Goal: Information Seeking & Learning: Learn about a topic

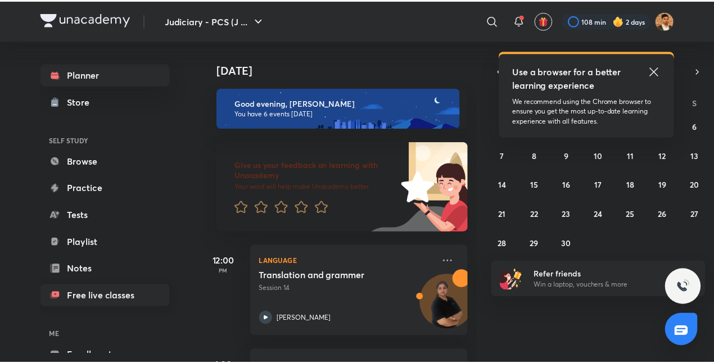
scroll to position [62, 0]
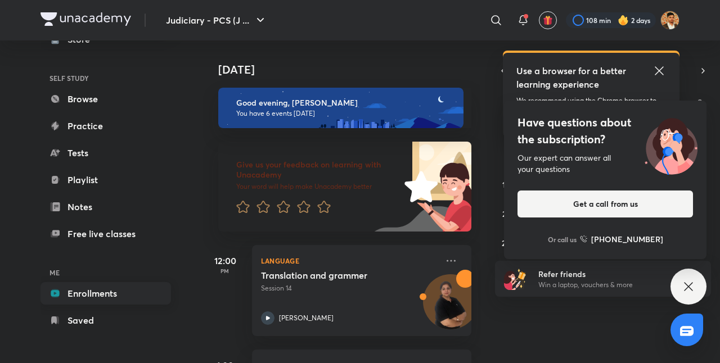
click at [84, 291] on link "Enrollments" at bounding box center [106, 293] width 131 height 23
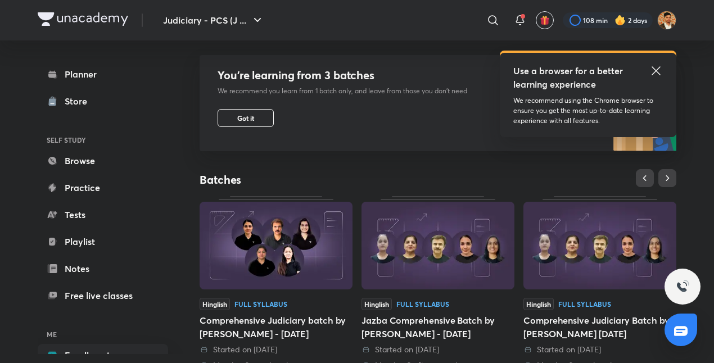
scroll to position [190, 0]
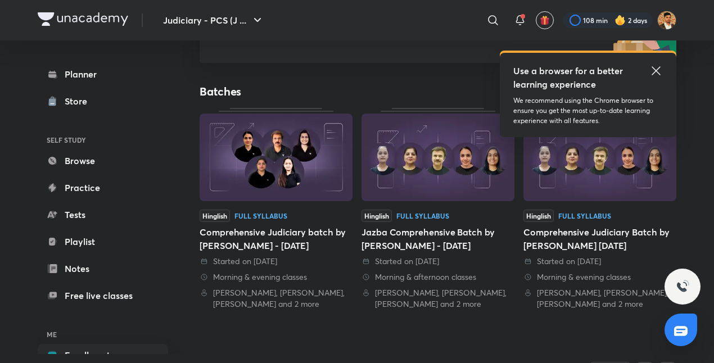
click at [577, 71] on icon at bounding box center [656, 70] width 8 height 8
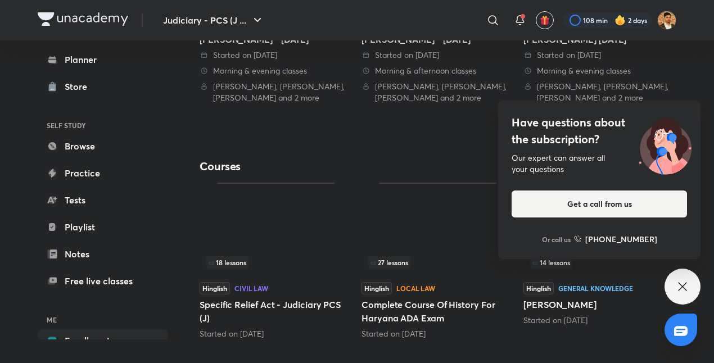
scroll to position [410, 0]
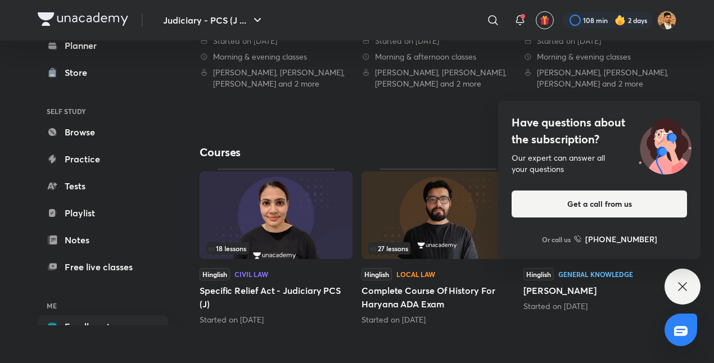
click at [577, 294] on div "Have questions about the subscription? Our expert can answer all your questions…" at bounding box center [683, 287] width 36 height 36
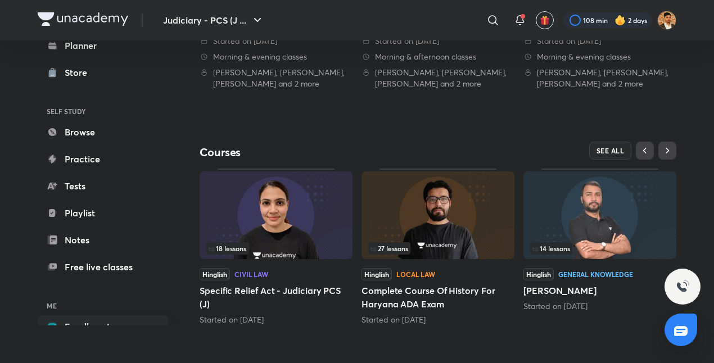
scroll to position [410, 0]
click at [577, 150] on span "SEE ALL" at bounding box center [611, 151] width 28 height 8
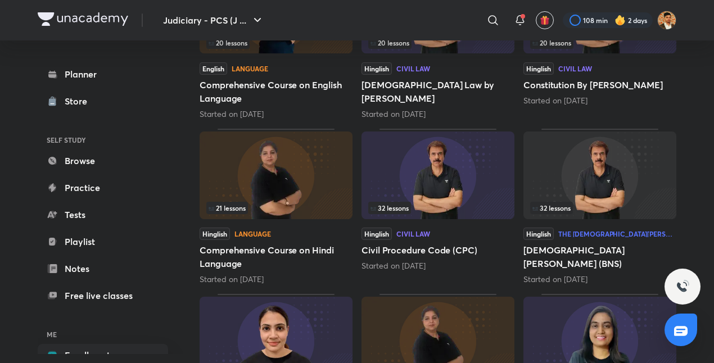
scroll to position [423, 0]
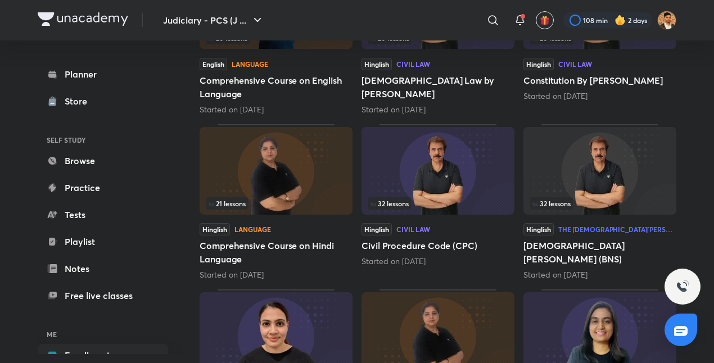
drag, startPoint x: 459, startPoint y: 179, endPoint x: 440, endPoint y: 173, distance: 19.8
click at [440, 173] on img at bounding box center [438, 171] width 153 height 88
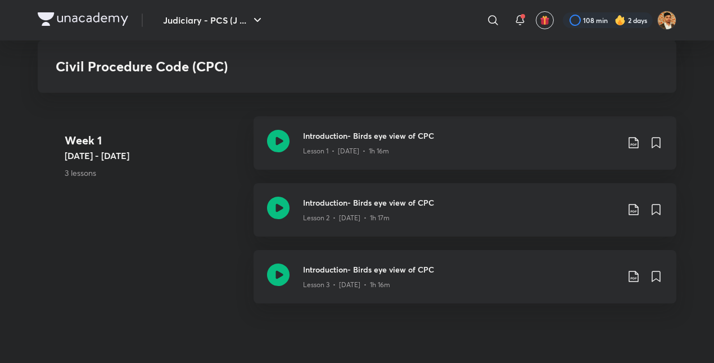
scroll to position [560, 0]
click at [6, 17] on header "Judiciary - PCS (J ... ​ 108 min 2 days" at bounding box center [357, 20] width 714 height 41
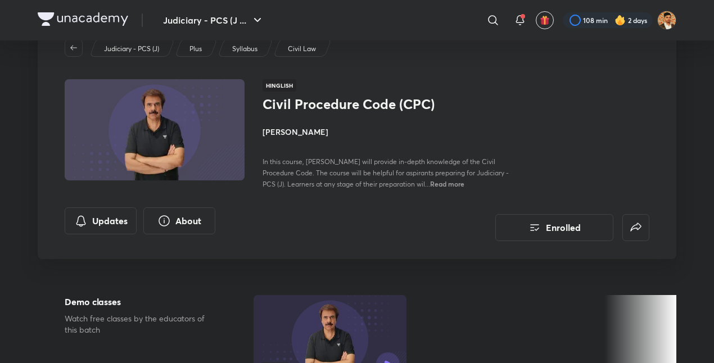
scroll to position [0, 0]
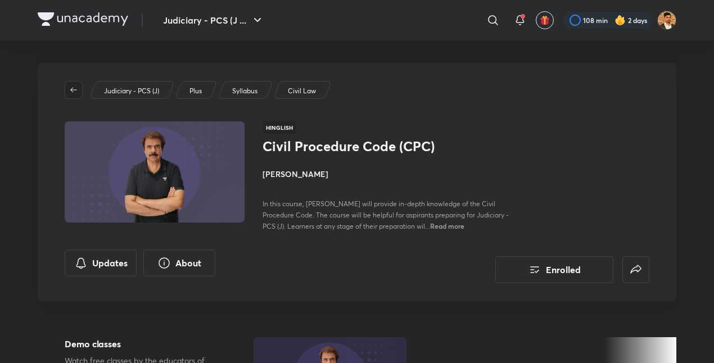
click at [77, 91] on icon "button" at bounding box center [73, 90] width 9 height 9
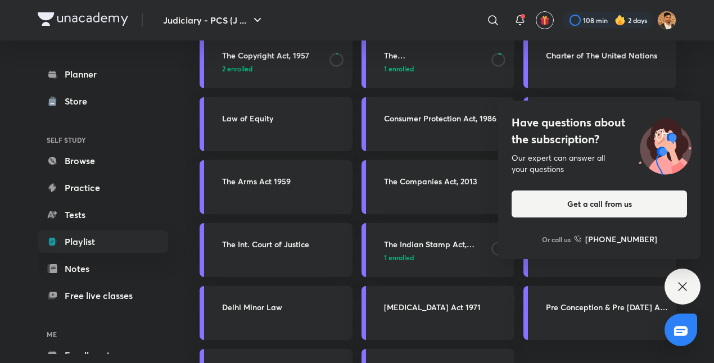
scroll to position [637, 0]
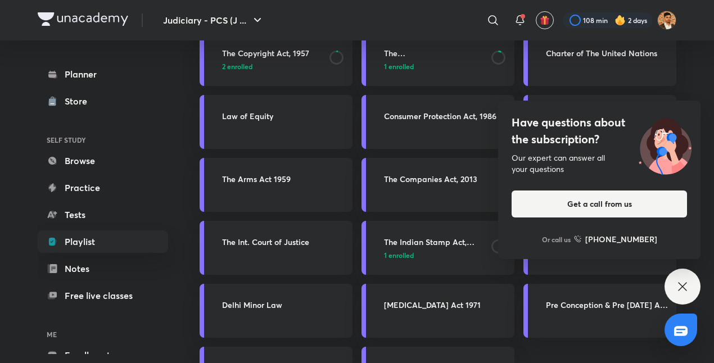
click at [577, 286] on icon at bounding box center [683, 287] width 14 height 14
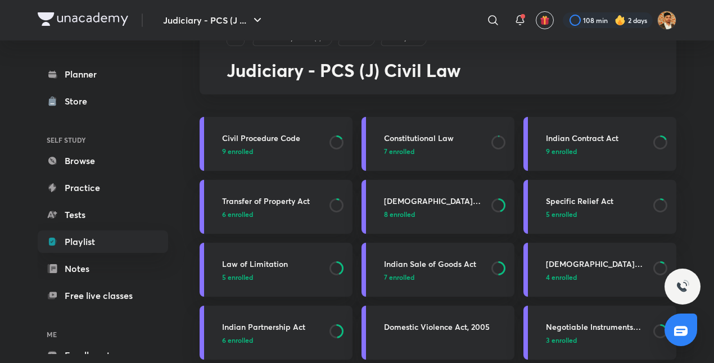
scroll to position [0, 0]
